Goal: Find specific page/section: Find specific page/section

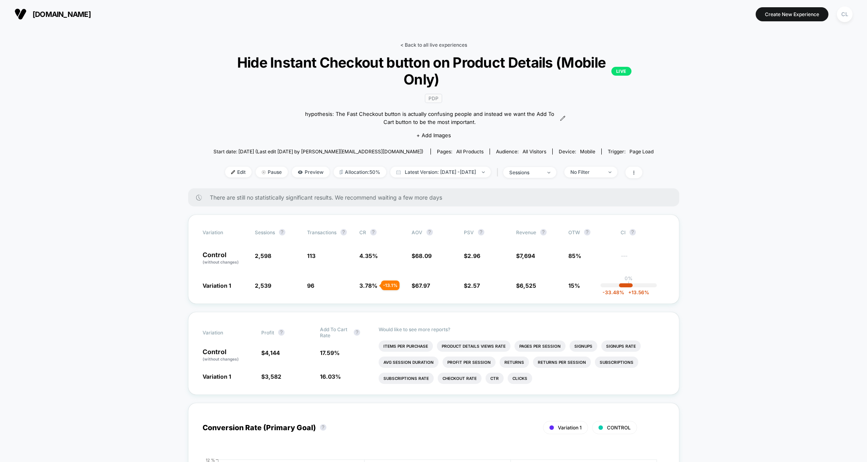
click at [436, 47] on link "< Back to all live experiences" at bounding box center [433, 45] width 67 height 6
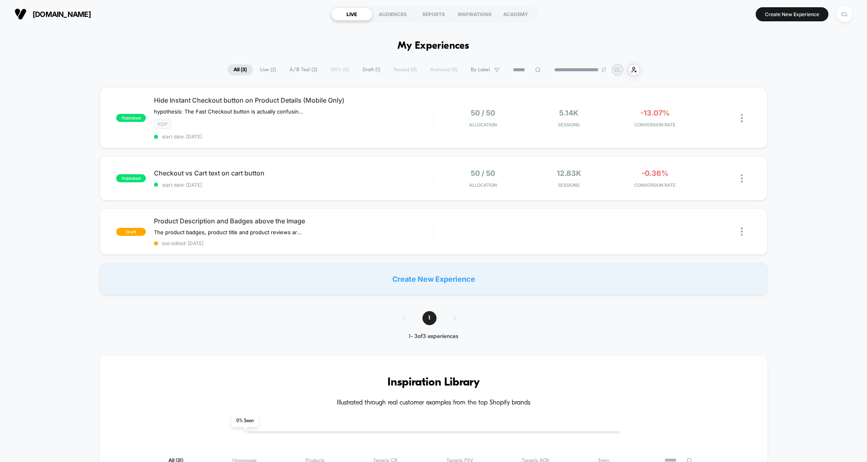
click at [184, 66] on div "**********" at bounding box center [433, 70] width 867 height 12
